Goal: Use online tool/utility: Utilize a website feature to perform a specific function

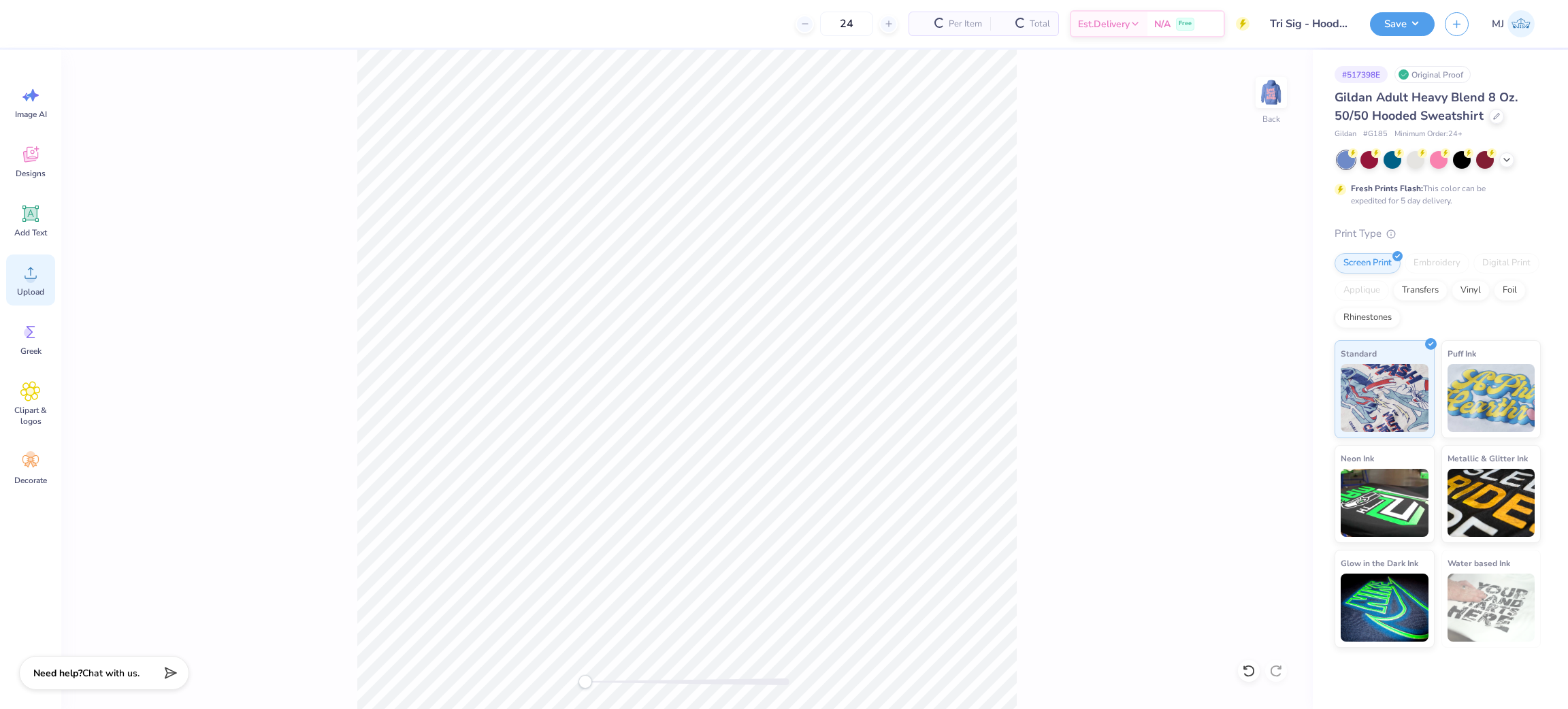
click at [15, 289] on div "Upload" at bounding box center [31, 280] width 49 height 51
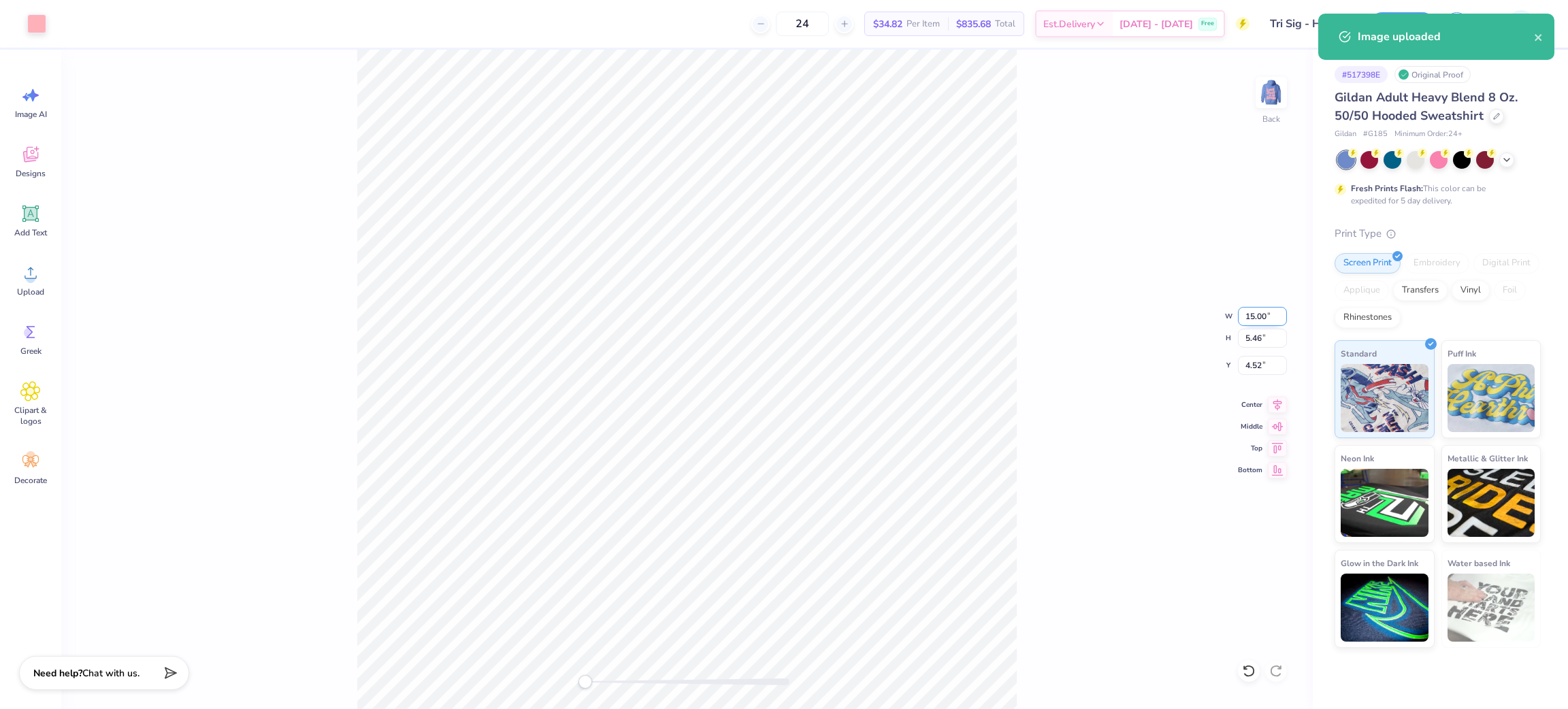
click at [1256, 315] on input "15.00" at bounding box center [1263, 316] width 49 height 19
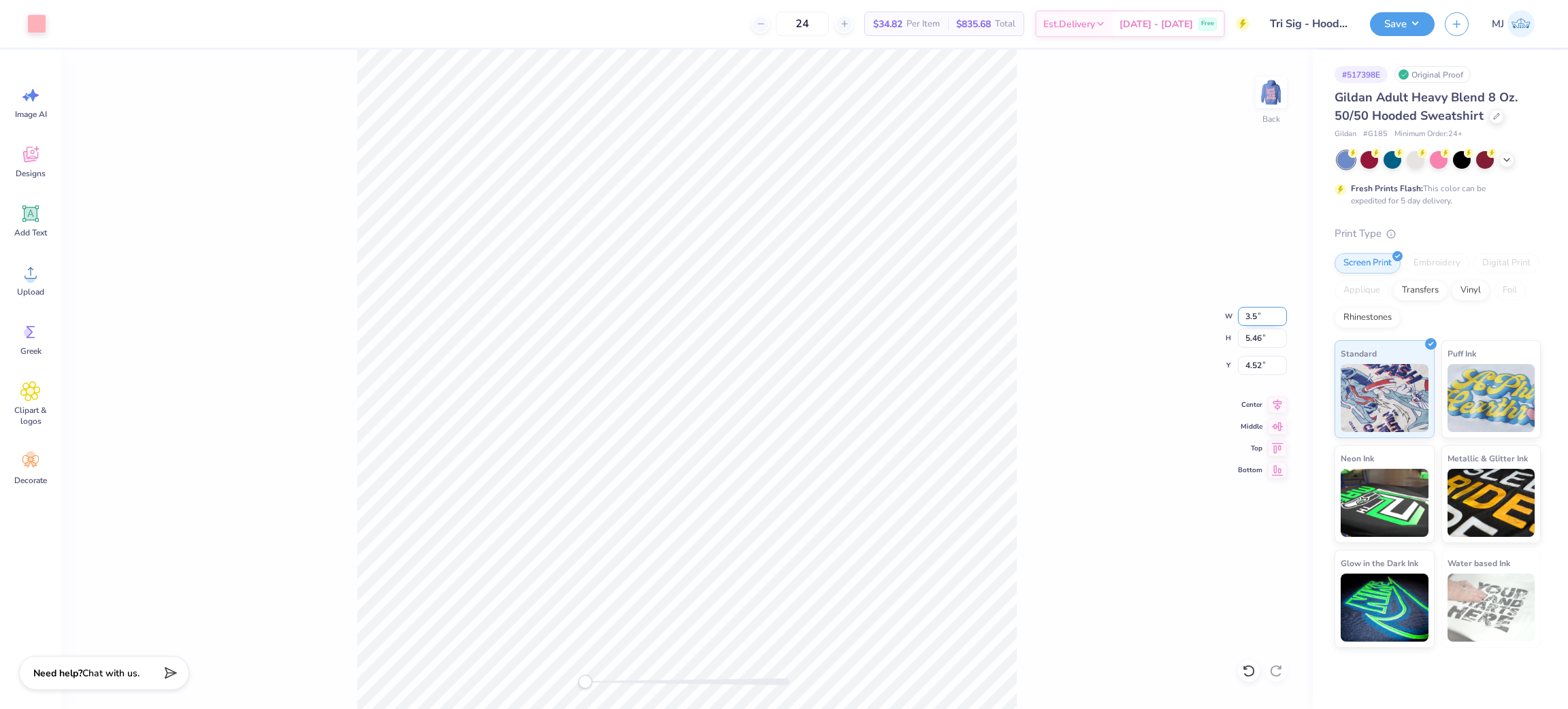
type input "3.5"
click at [1254, 366] on input "4.52" at bounding box center [1263, 364] width 49 height 19
type input "3"
click at [1250, 358] on input "3.00" at bounding box center [1263, 364] width 49 height 19
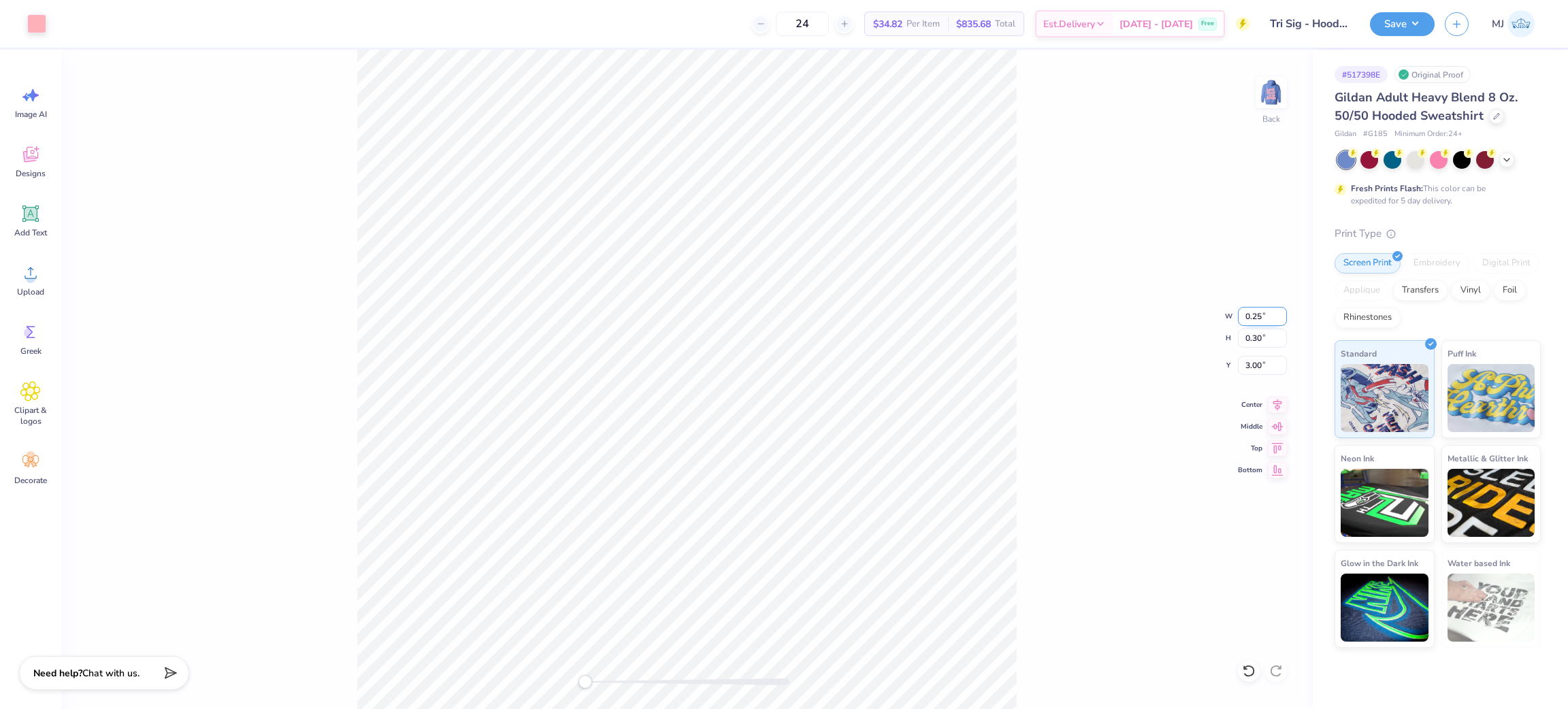
click at [1249, 307] on input "0.25" at bounding box center [1263, 316] width 49 height 19
type input "3.5"
click at [1243, 657] on div "Back" at bounding box center [686, 379] width 1252 height 659
click at [1251, 665] on icon at bounding box center [1248, 671] width 14 height 14
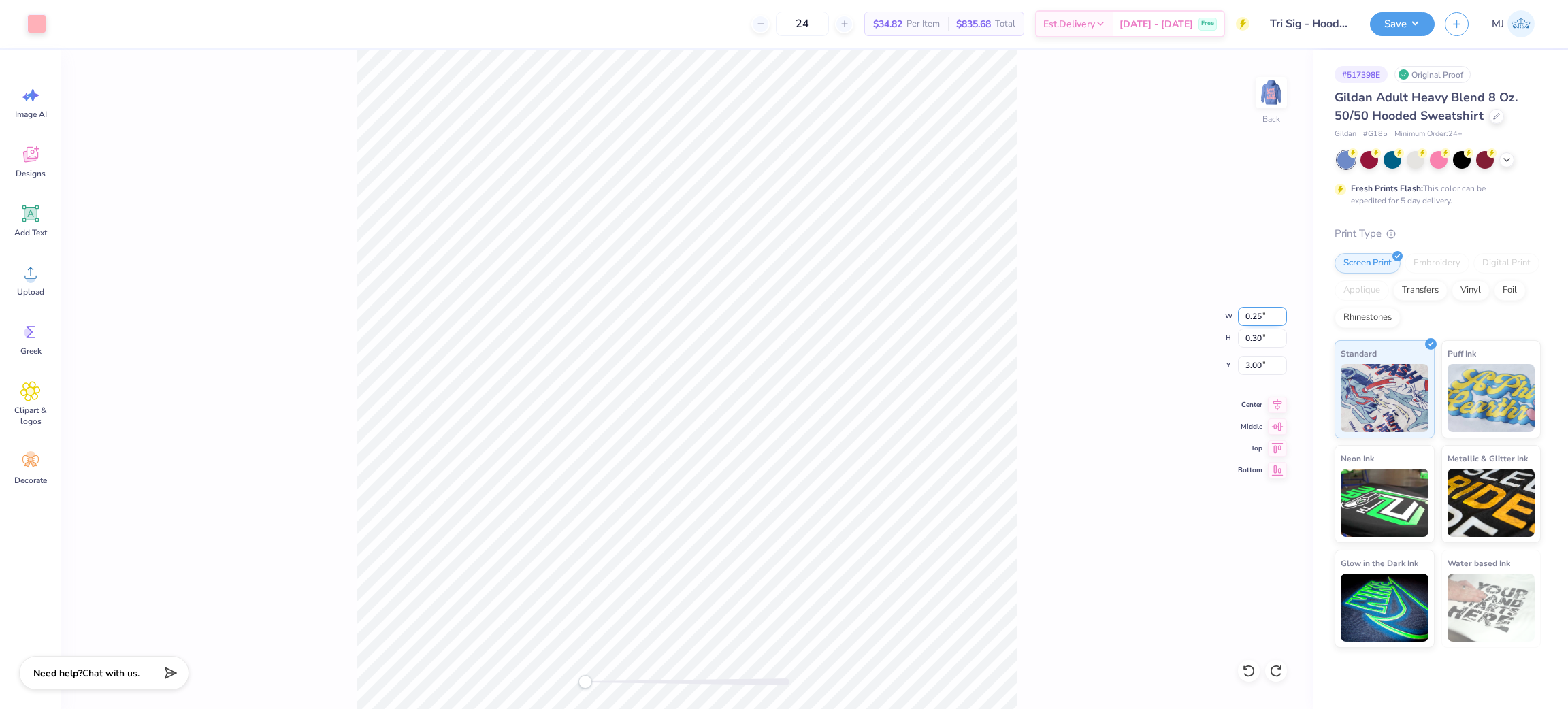
click at [1256, 320] on input "0.25" at bounding box center [1263, 316] width 49 height 19
click at [18, 263] on div "Upload" at bounding box center [31, 280] width 49 height 51
click at [1281, 313] on input "15.00" at bounding box center [1263, 316] width 49 height 19
click at [1255, 314] on input "15.00" at bounding box center [1263, 316] width 49 height 19
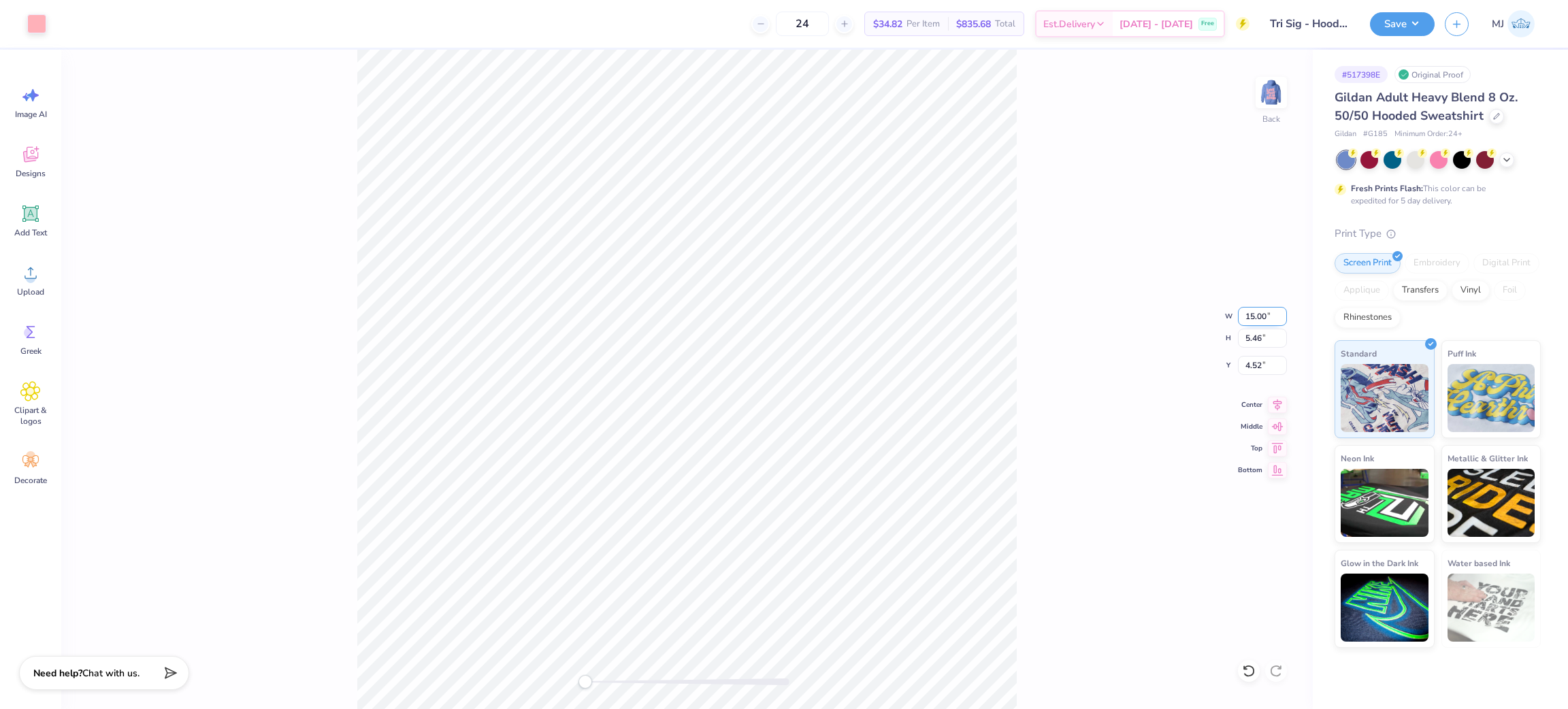
click at [1256, 314] on input "15.00" at bounding box center [1263, 316] width 49 height 19
type input "3.5"
type input "3.50"
type input "1.27"
type input "6.61"
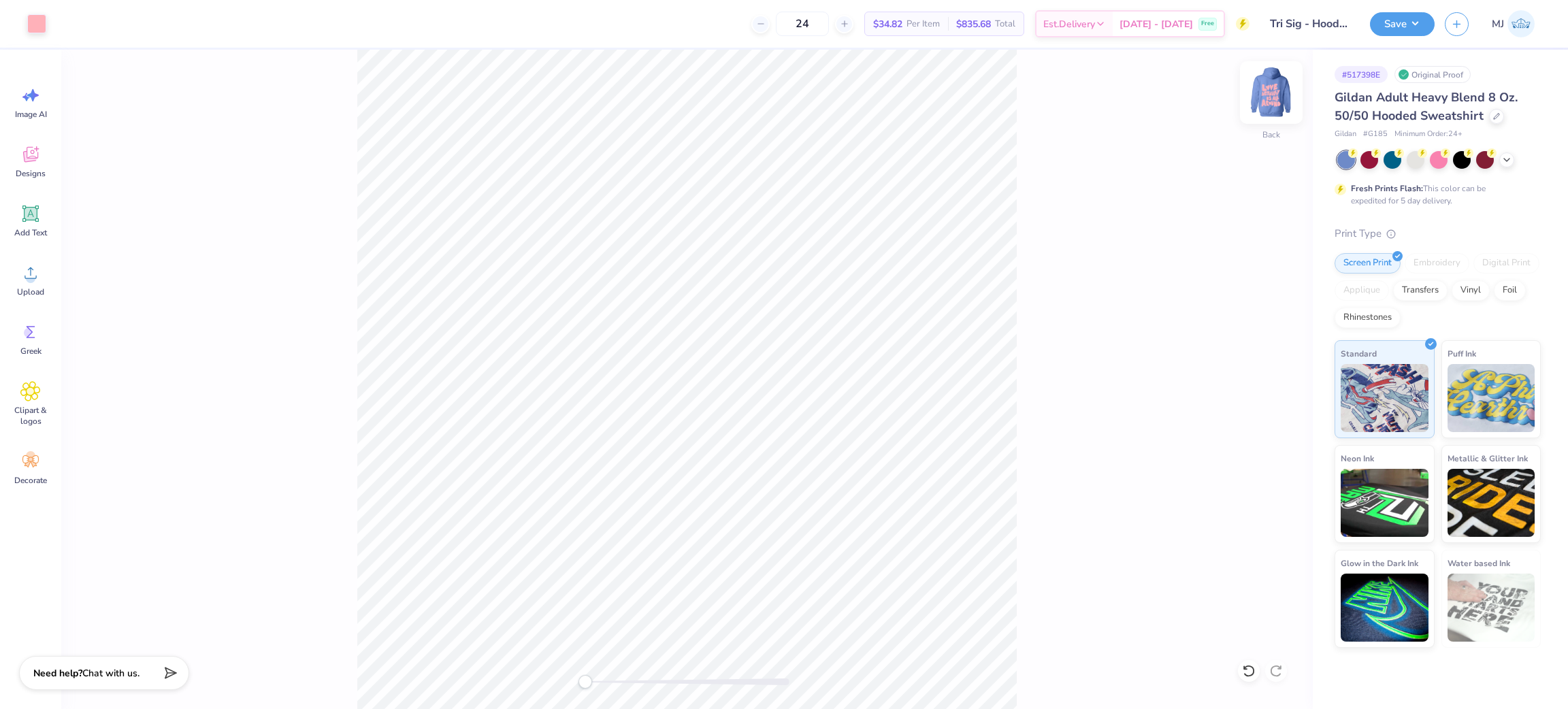
click at [1273, 88] on img at bounding box center [1271, 93] width 55 height 55
click at [1354, 708] on html "Art colors 24 $34.82 Per Item $835.68 Total Est. Delivery [DATE] - [DATE] Free …" at bounding box center [784, 354] width 1568 height 709
click at [35, 269] on icon at bounding box center [30, 273] width 20 height 20
drag, startPoint x: 1268, startPoint y: 343, endPoint x: 1190, endPoint y: 342, distance: 78.0
click at [1190, 342] on div "Front W 14.91 14.91 " H 18.00 18.00 " Y 7.00 7.00 " Center Middle Top Bottom" at bounding box center [686, 379] width 1252 height 659
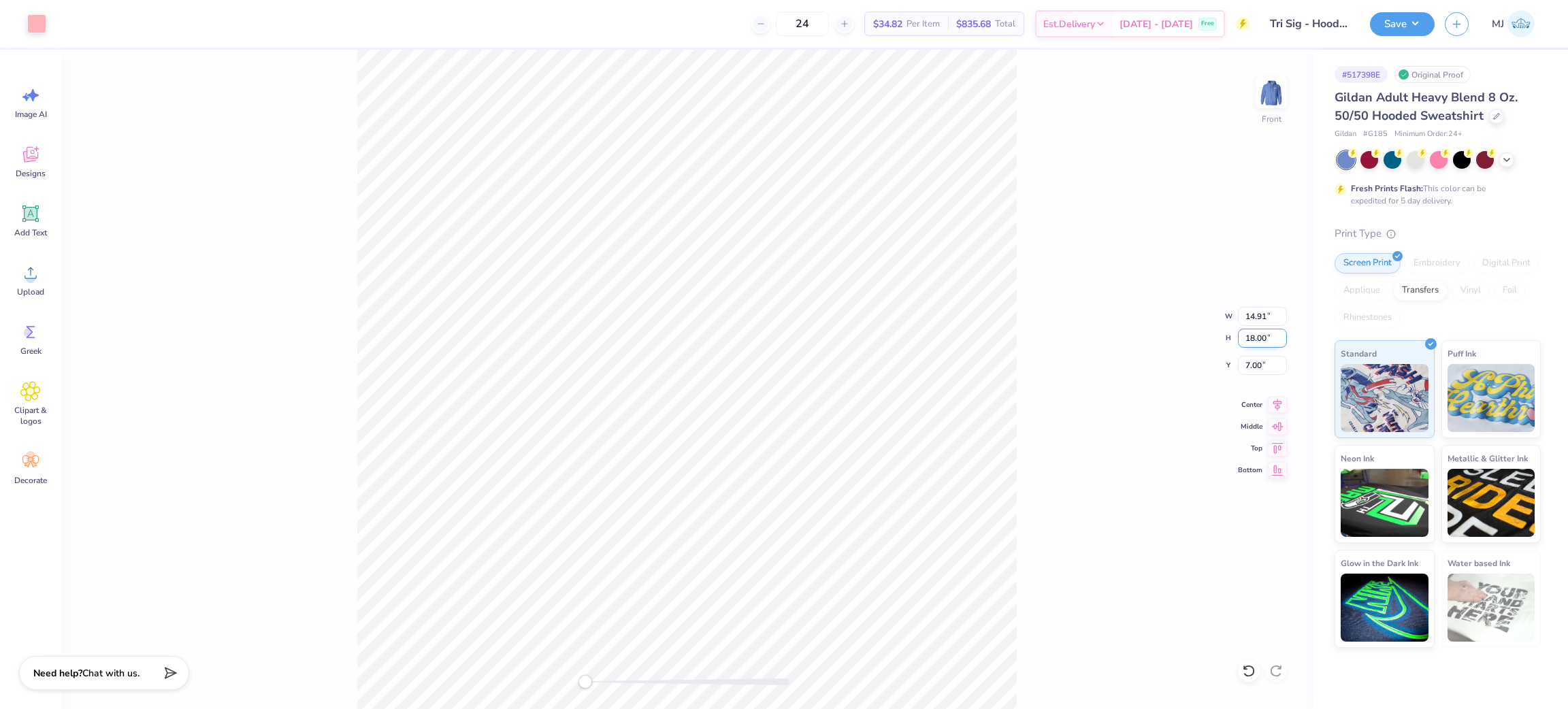
click at [1263, 341] on input "18.00" at bounding box center [1263, 338] width 49 height 19
drag, startPoint x: 1267, startPoint y: 339, endPoint x: 1219, endPoint y: 341, distance: 48.0
click at [1219, 341] on div "Front W 14.91 14.91 " H 18.00 18.00 " Y 7.00 7.00 " Center Middle Top Bottom" at bounding box center [686, 379] width 1252 height 659
click at [1261, 335] on input "18.00" at bounding box center [1263, 338] width 49 height 19
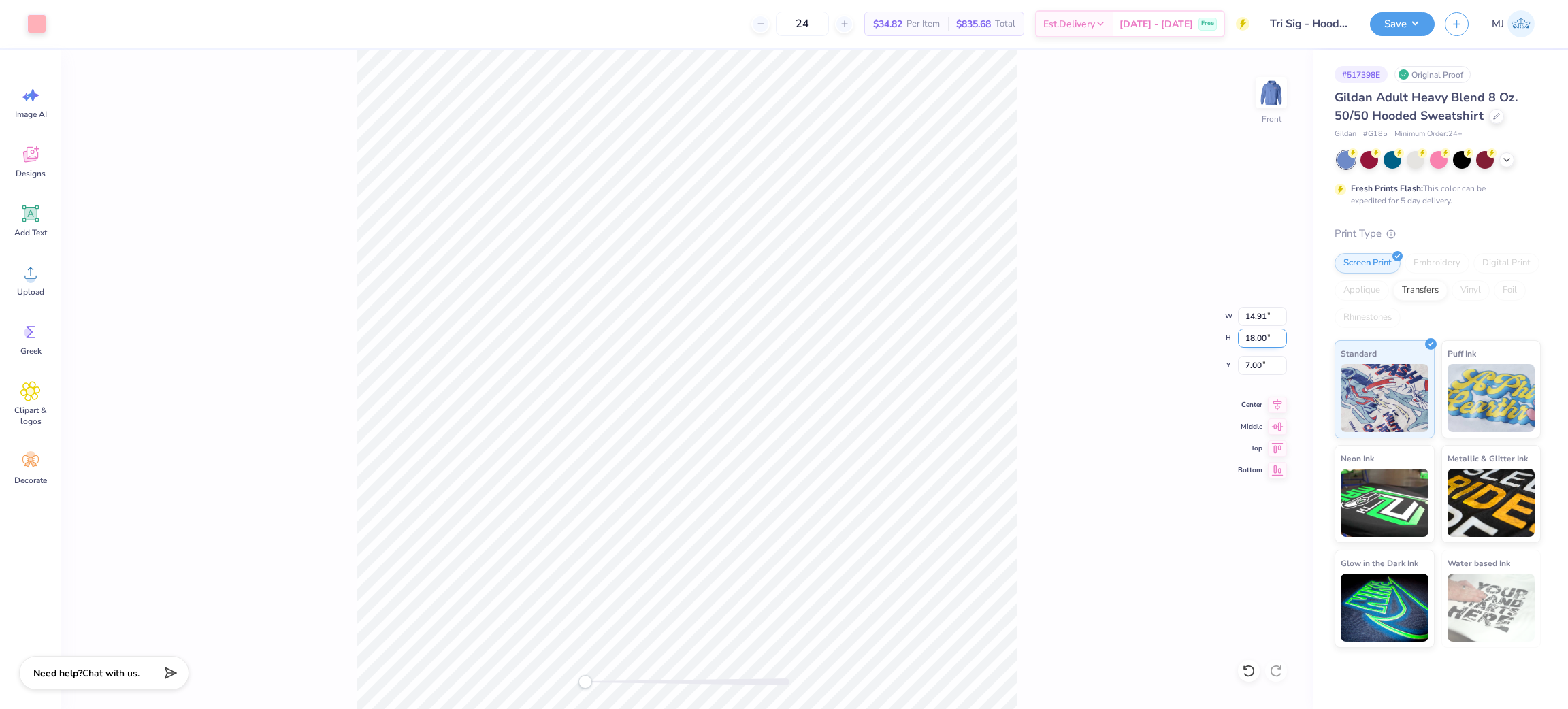
click at [1252, 338] on input "18.00" at bounding box center [1263, 338] width 49 height 19
click at [1253, 338] on input "18.00" at bounding box center [1263, 338] width 49 height 19
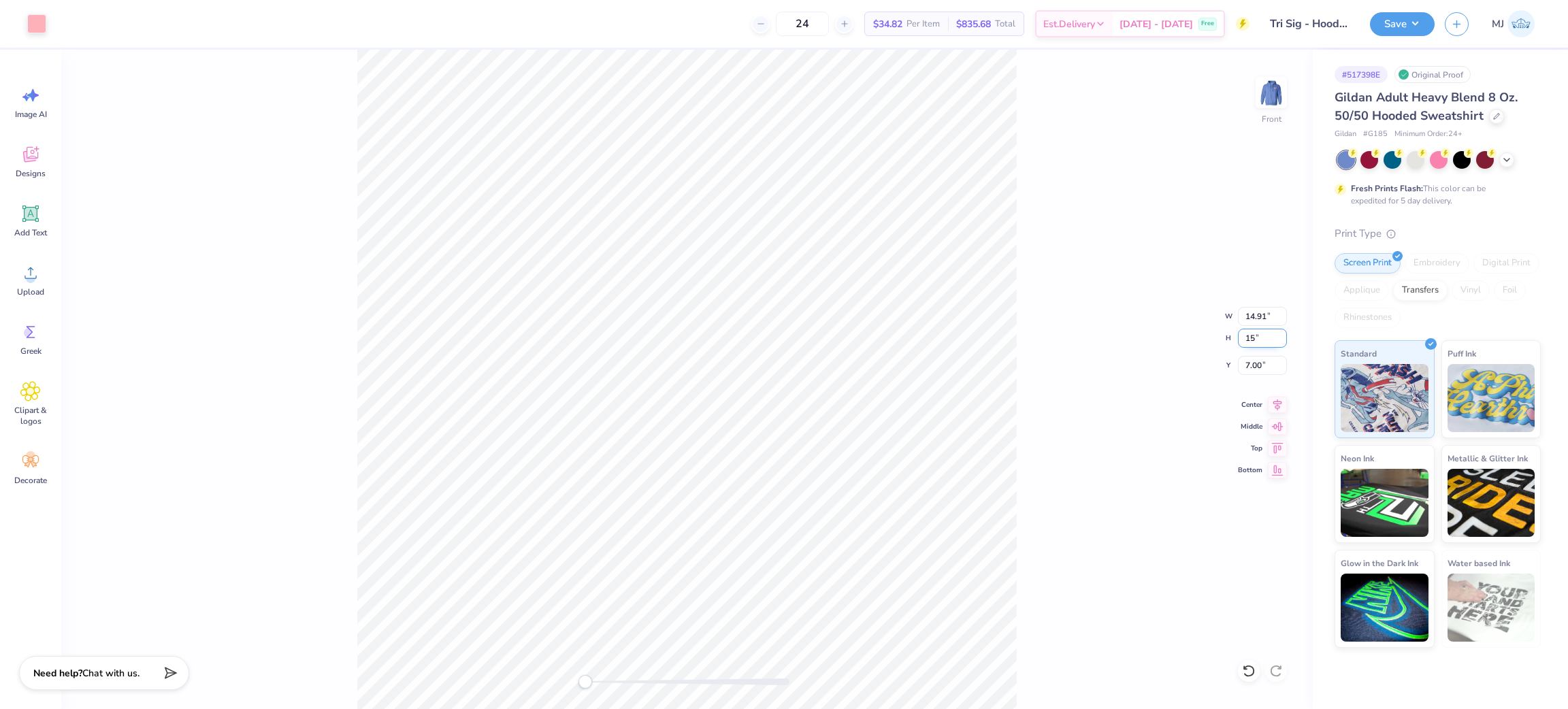
type input "15"
type input "12.93"
type input "15.60"
type input "6.64"
click at [1252, 333] on input "14.81" at bounding box center [1263, 338] width 49 height 19
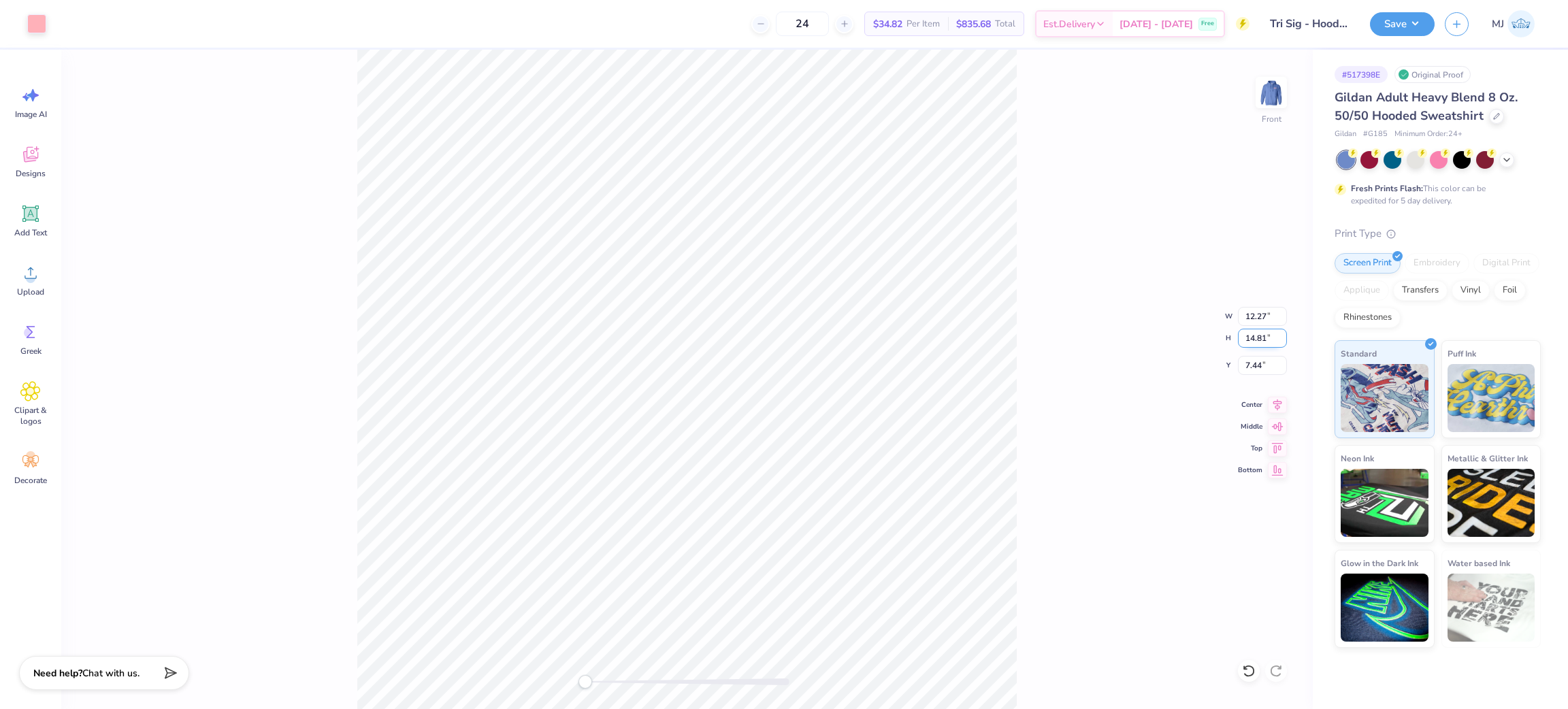
click at [1252, 333] on input "14.81" at bounding box center [1263, 338] width 49 height 19
type input "15"
click at [1277, 402] on icon at bounding box center [1277, 403] width 19 height 16
click at [1273, 447] on icon at bounding box center [1277, 446] width 19 height 16
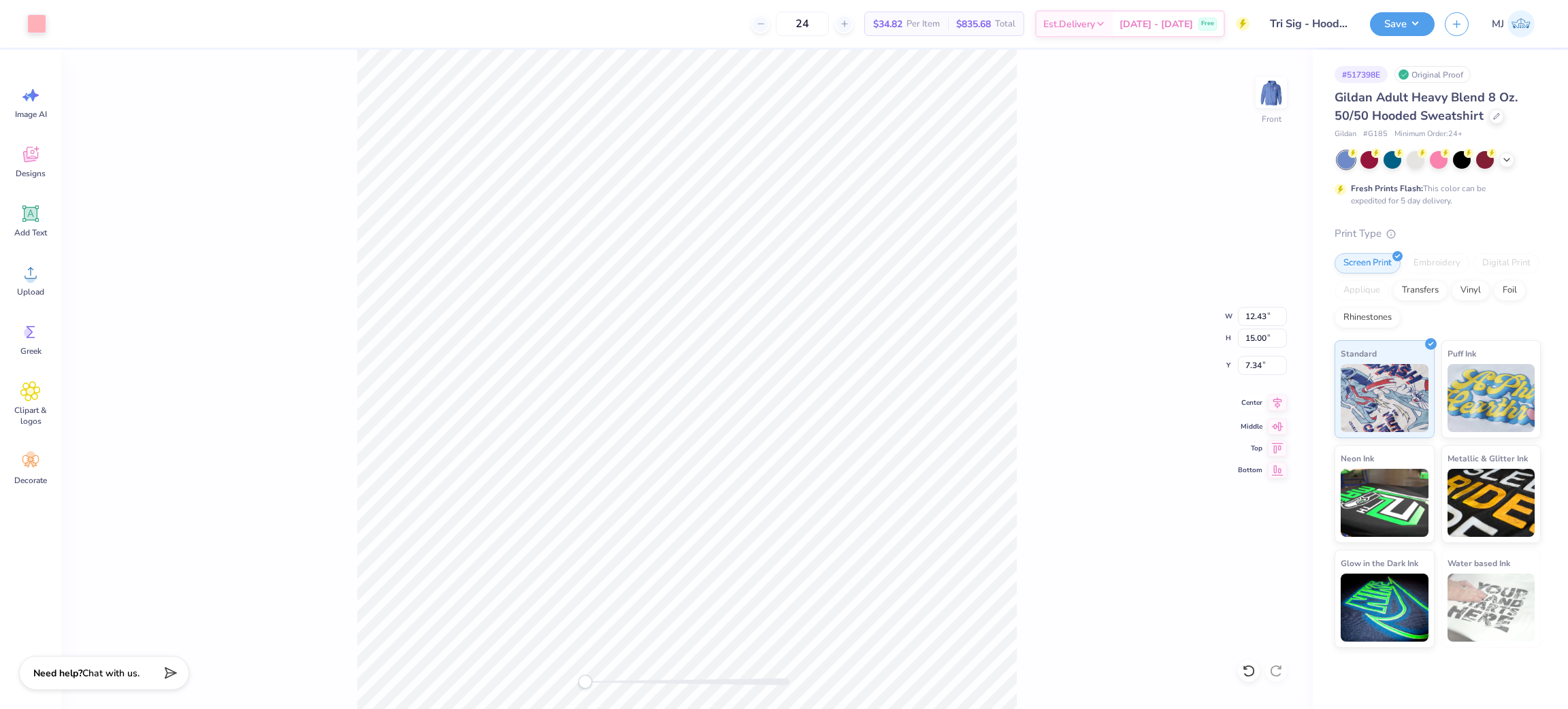
click at [1283, 402] on icon at bounding box center [1277, 403] width 19 height 16
click at [1286, 410] on div "Front W 12.43 12.43 " H 15.00 15.00 " Y 6.00 6.00 " Center Middle Top Bottom" at bounding box center [686, 379] width 1252 height 659
click at [1275, 406] on icon at bounding box center [1277, 403] width 9 height 12
click at [1275, 451] on icon at bounding box center [1277, 445] width 12 height 10
click at [1273, 104] on img at bounding box center [1271, 93] width 55 height 55
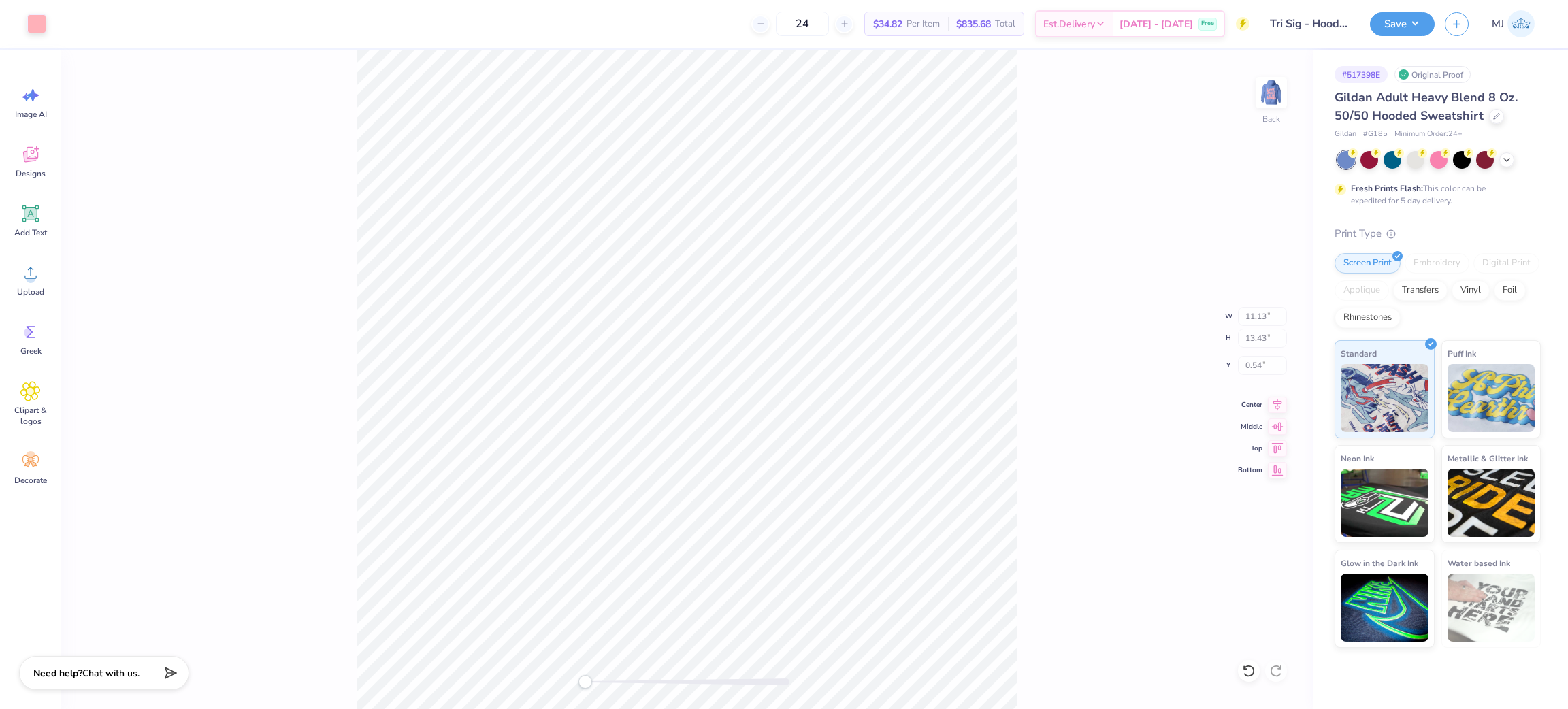
type input "11.13"
type input "13.43"
type input "0.54"
click at [1042, 231] on div "Back W 11.13 11.13 " H 13.43 13.43 " Y 0.54 0.54 " Center Middle Top Bottom" at bounding box center [686, 379] width 1252 height 659
click at [1406, 18] on button "Save" at bounding box center [1402, 22] width 65 height 24
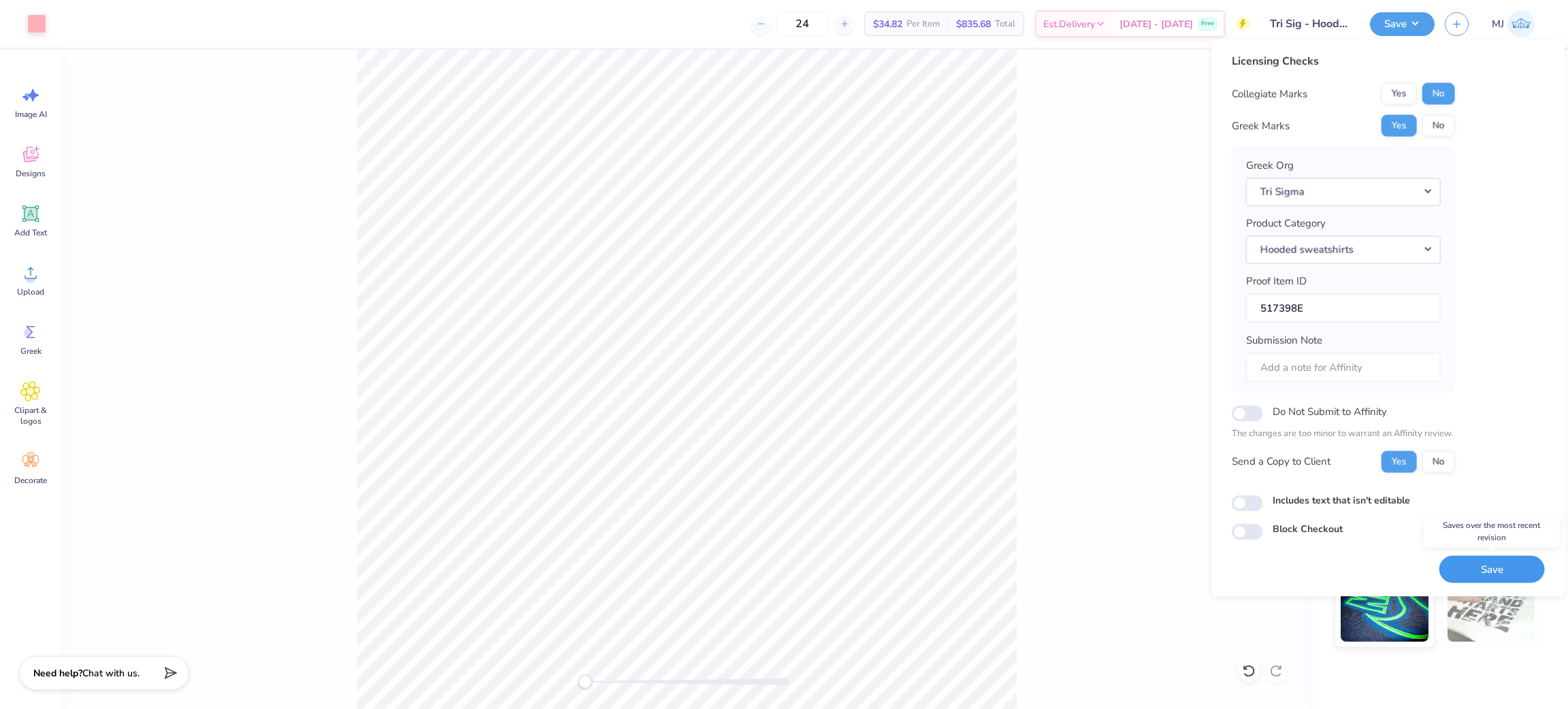
click at [1489, 575] on button "Save" at bounding box center [1492, 569] width 105 height 28
